Goal: Navigation & Orientation: Understand site structure

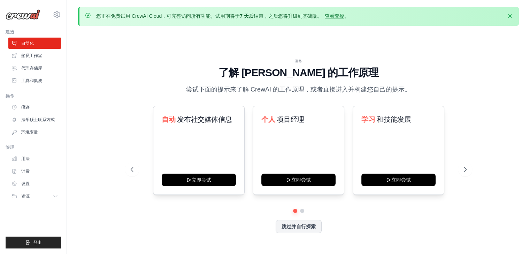
click at [477, 126] on div "演练 了解 CrewAI 的工作原理 尝试下面的提示来了解 CrewAI 的工作原理，或者直接进入并构建您自己的提示。 自动 发布社交媒体信息 立即尝试 个人…" at bounding box center [298, 151] width 440 height 240
click at [35, 63] on link "代理存储库" at bounding box center [35, 68] width 53 height 11
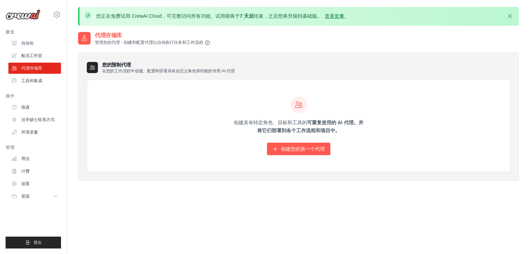
click at [19, 91] on ul "建造 自动化 船员工作室 代理存储库 工具和集成" at bounding box center [33, 138] width 55 height 219
click at [29, 85] on link "工具和集成" at bounding box center [35, 80] width 53 height 11
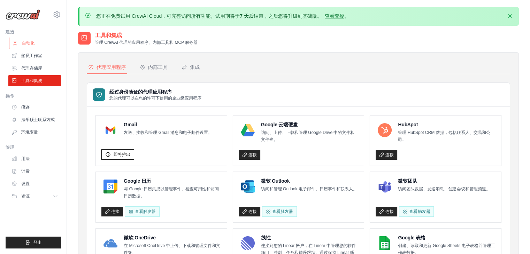
click at [25, 46] on link "自动化" at bounding box center [35, 43] width 53 height 11
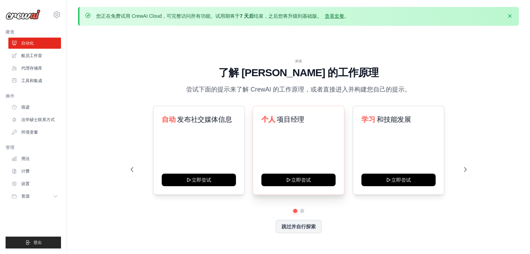
scroll to position [24, 0]
